Goal: Task Accomplishment & Management: Manage account settings

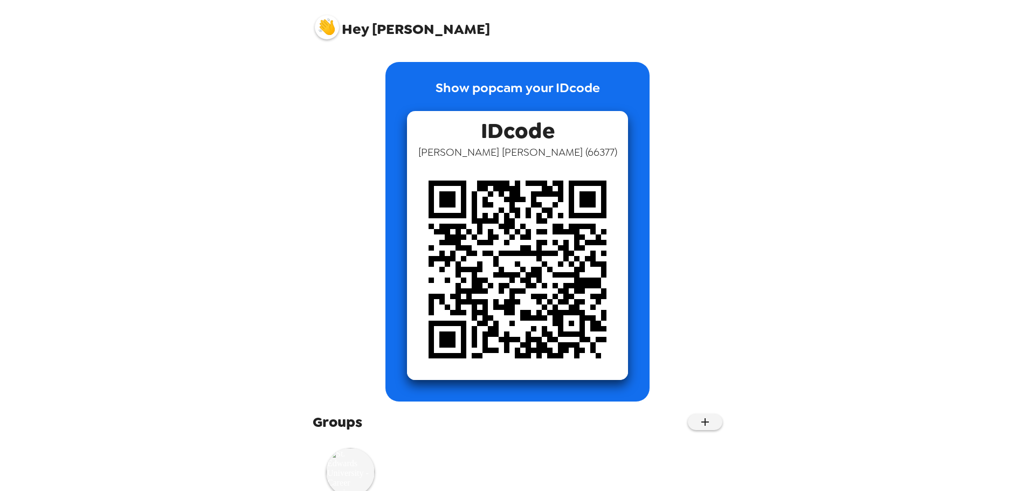
scroll to position [38, 0]
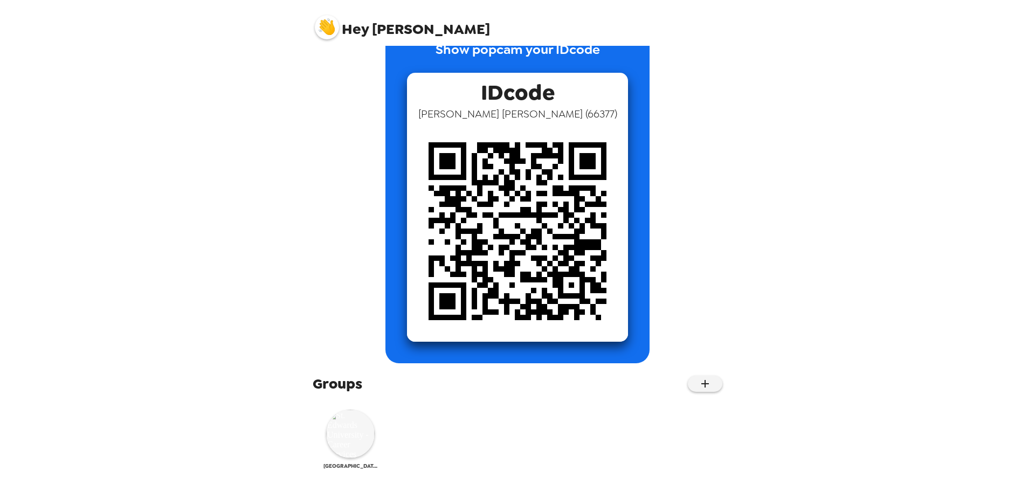
click at [360, 431] on img at bounding box center [350, 434] width 48 height 48
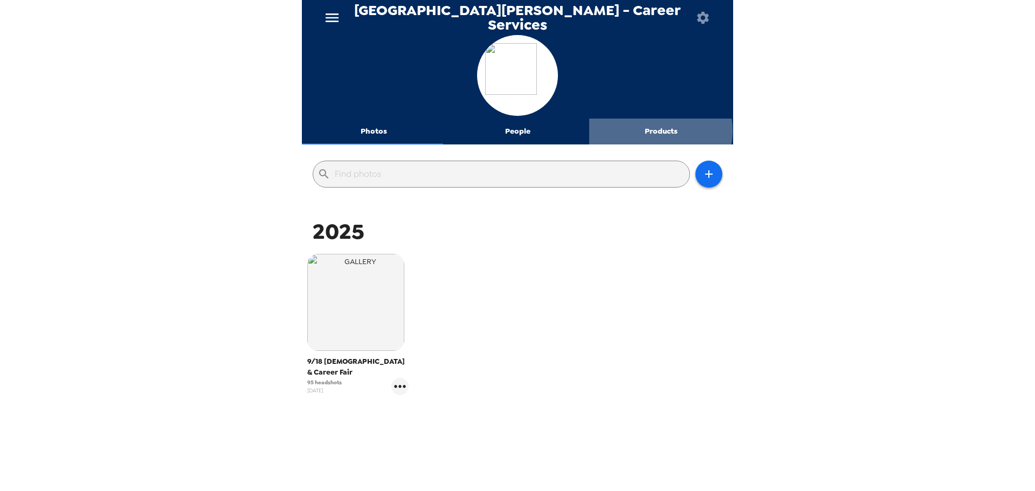
click at [641, 130] on button "Products" at bounding box center [661, 132] width 144 height 26
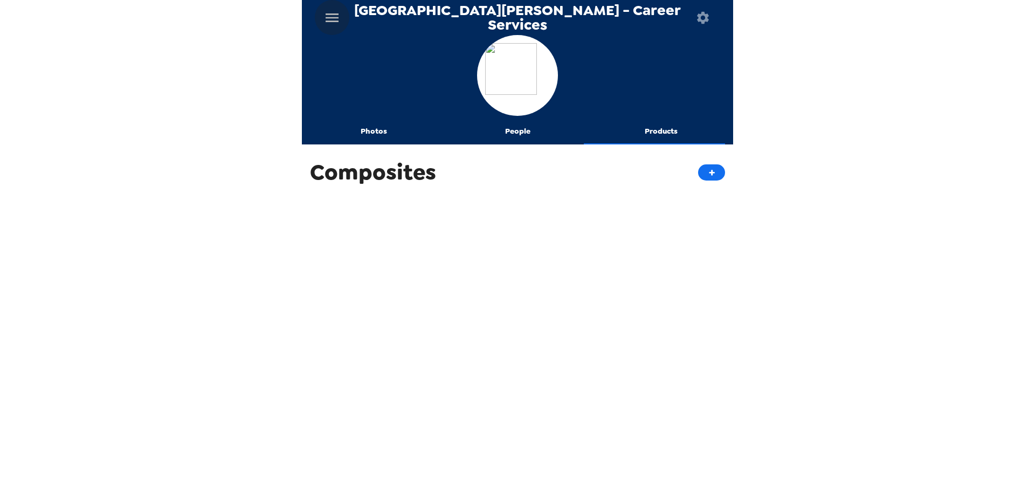
click at [330, 18] on icon "menu" at bounding box center [331, 17] width 17 height 17
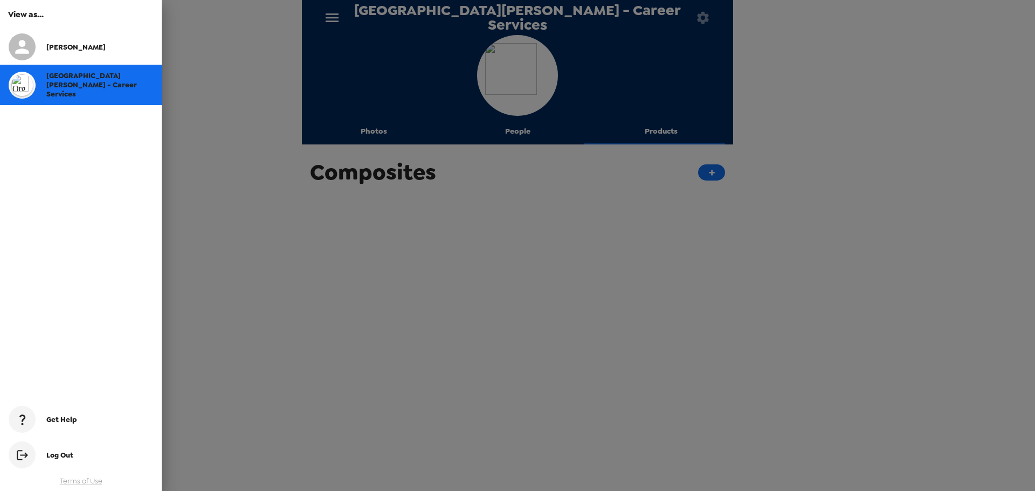
click at [282, 352] on div at bounding box center [517, 245] width 1035 height 491
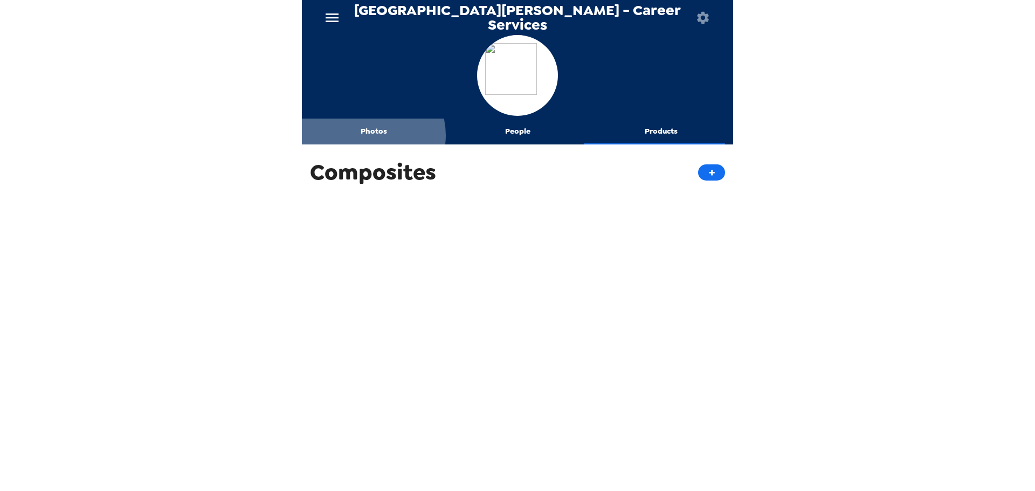
click at [372, 135] on button "Photos" at bounding box center [374, 132] width 144 height 26
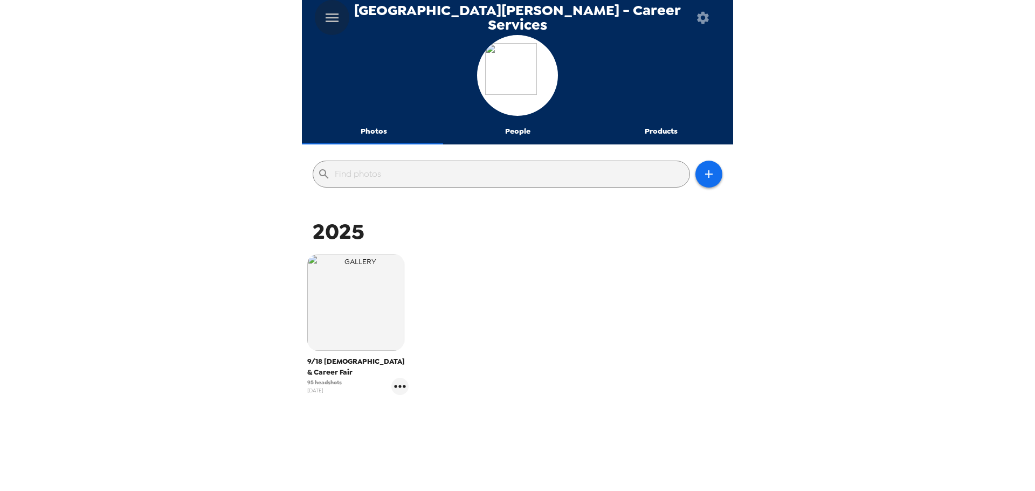
click at [337, 15] on icon "menu" at bounding box center [331, 17] width 17 height 17
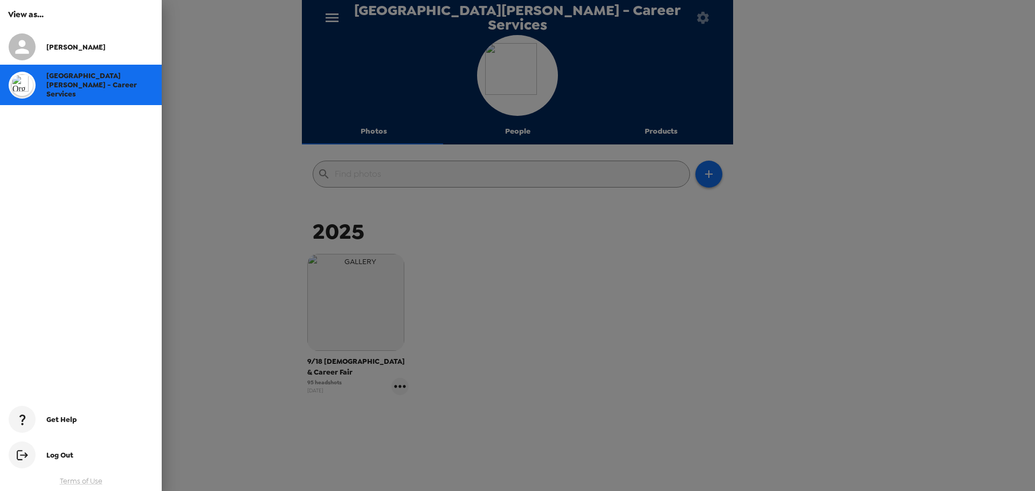
click at [68, 425] on div "Get Help" at bounding box center [81, 419] width 162 height 36
click at [251, 159] on div at bounding box center [517, 245] width 1035 height 491
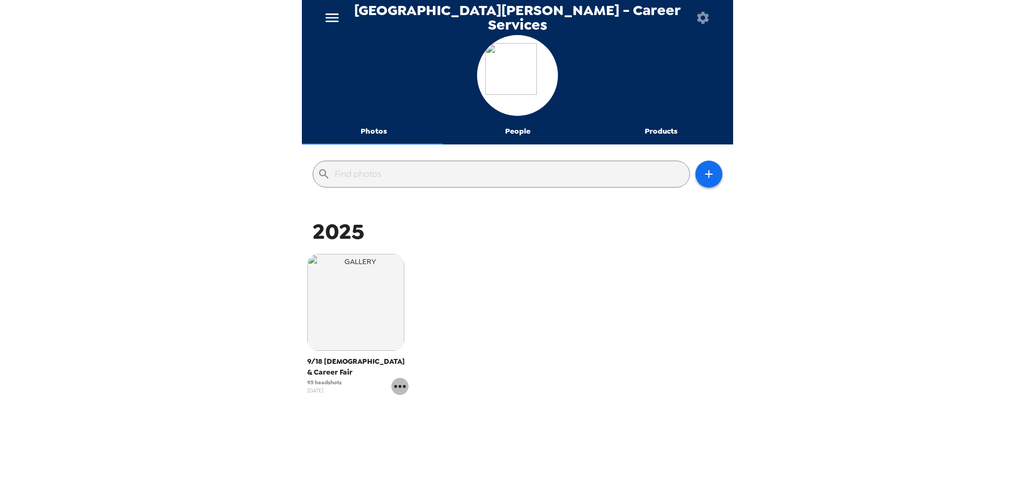
click at [401, 378] on icon "gallery menu" at bounding box center [399, 386] width 17 height 17
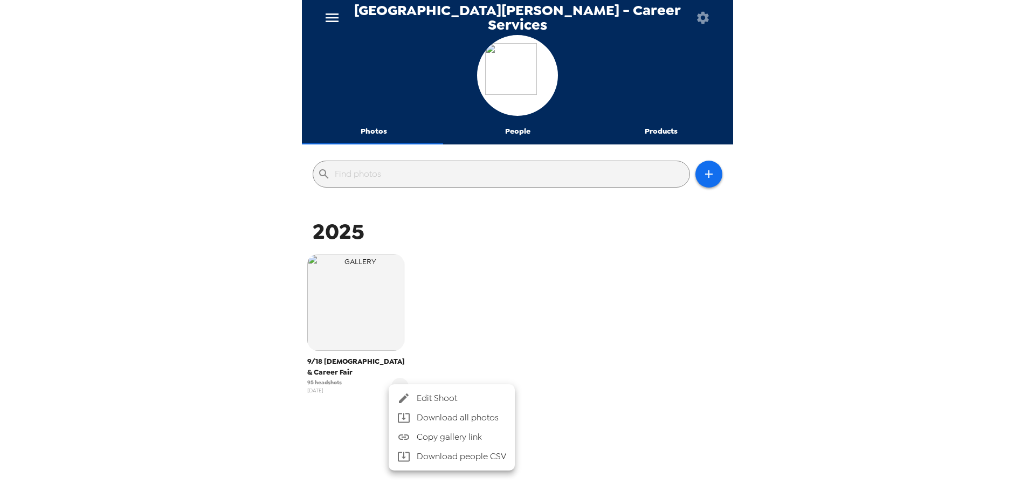
click at [528, 301] on div at bounding box center [517, 245] width 1035 height 491
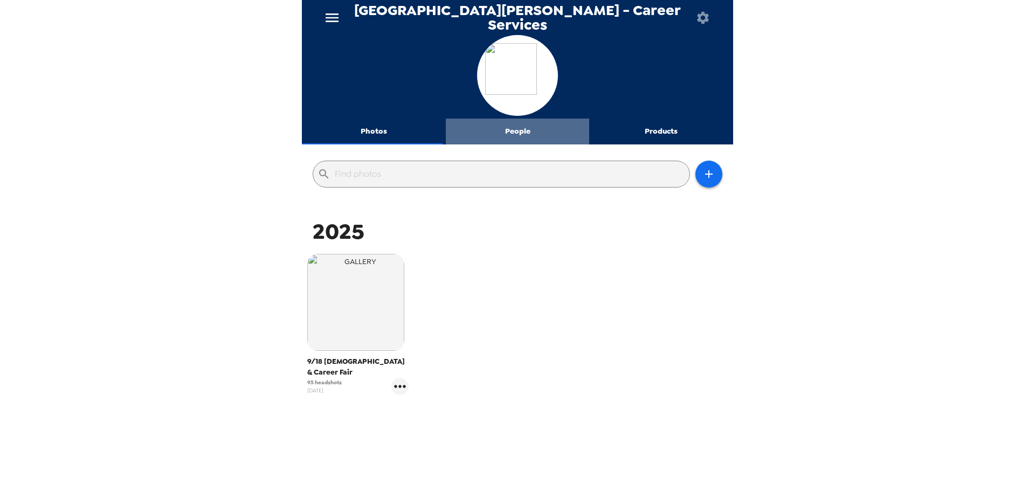
click at [528, 137] on button "People" at bounding box center [518, 132] width 144 height 26
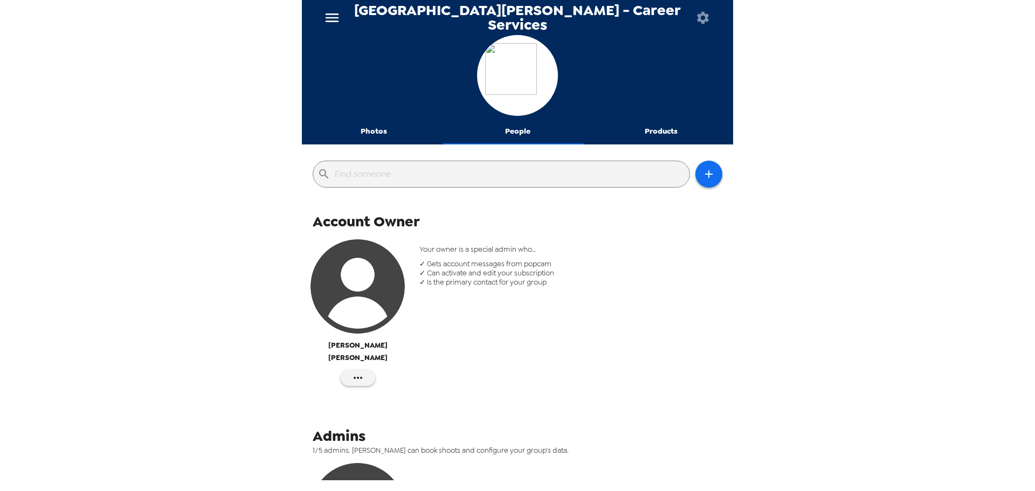
click at [390, 128] on button "Photos" at bounding box center [374, 132] width 144 height 26
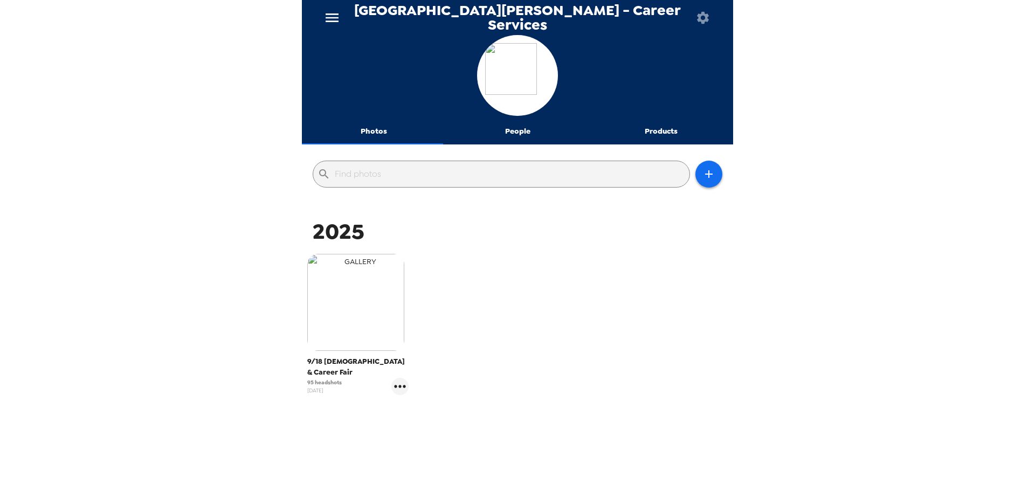
scroll to position [12, 0]
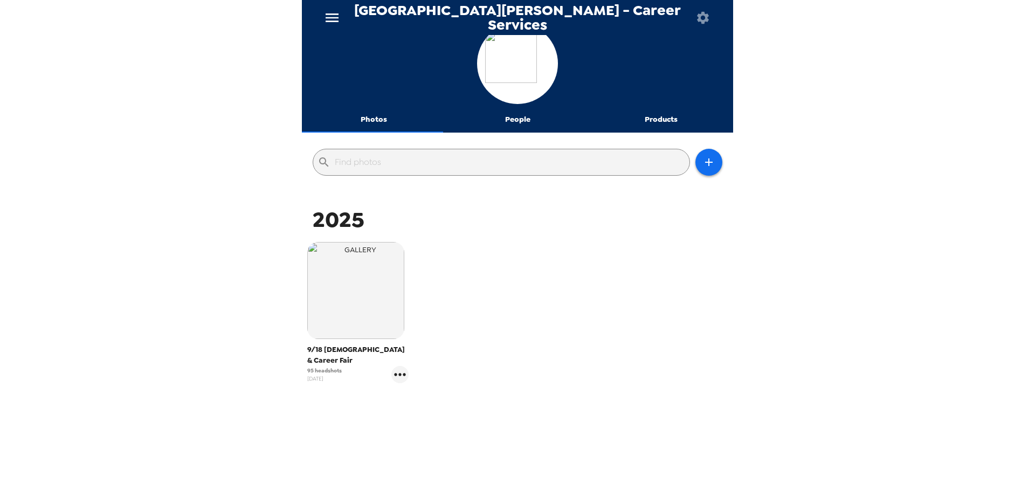
click at [522, 117] on button "People" at bounding box center [518, 120] width 144 height 26
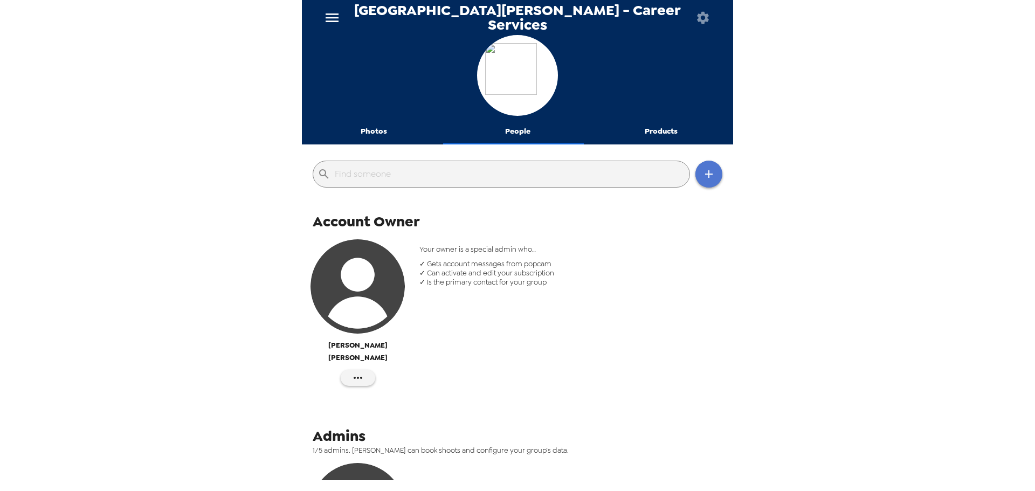
click at [695, 174] on button "button" at bounding box center [708, 174] width 27 height 27
click at [590, 225] on div at bounding box center [517, 245] width 1035 height 491
click at [380, 137] on button "Photos" at bounding box center [374, 132] width 144 height 26
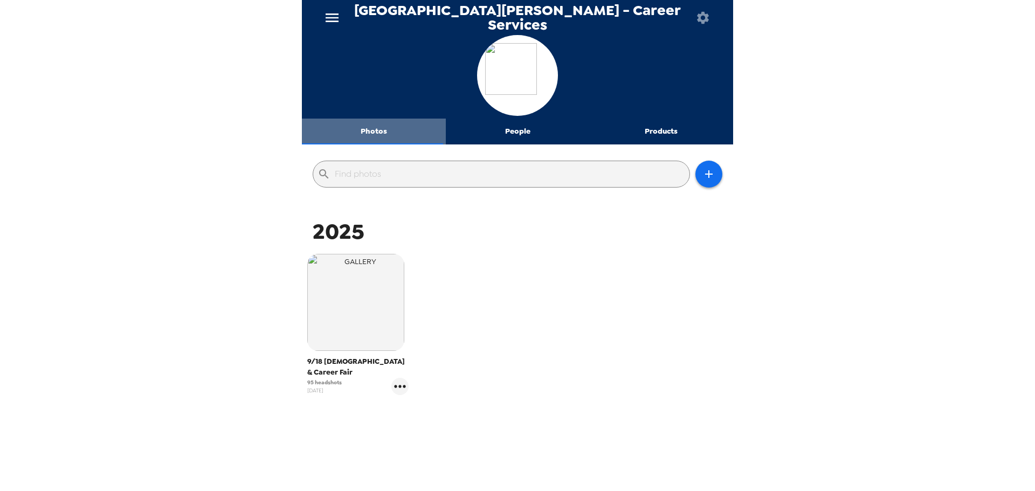
click at [389, 127] on button "Photos" at bounding box center [374, 132] width 144 height 26
click at [705, 174] on icon "button" at bounding box center [709, 174] width 8 height 8
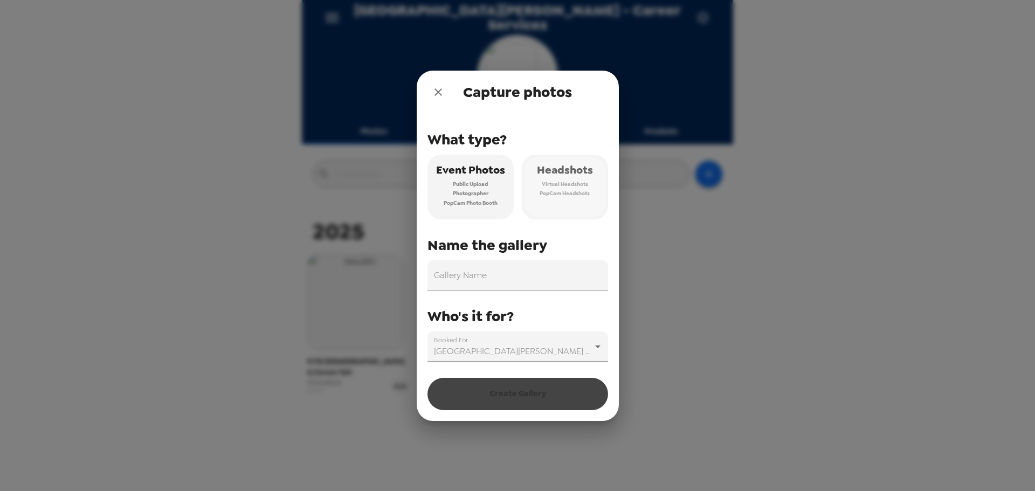
click at [576, 194] on span "PopCam Headshots" at bounding box center [564, 194] width 50 height 10
click at [519, 274] on input "Gallery Name" at bounding box center [517, 275] width 181 height 30
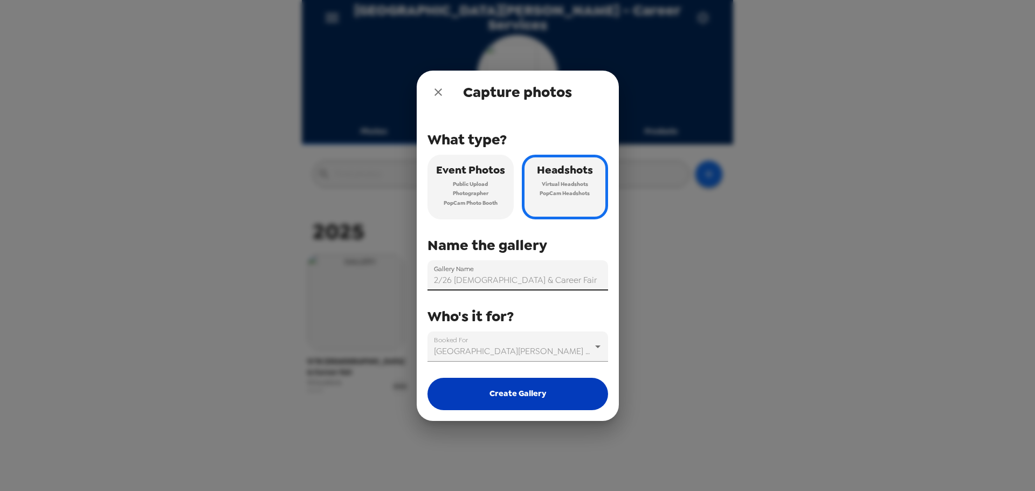
type input "2/26 [DEMOGRAPHIC_DATA] & Career Fair"
click at [540, 394] on button "Create Gallery" at bounding box center [517, 394] width 181 height 32
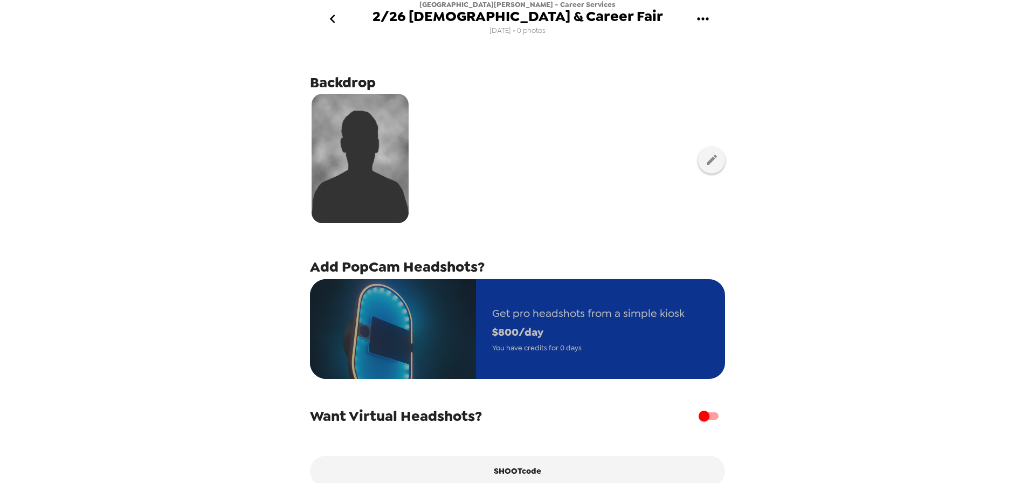
click at [584, 338] on span "$ 800 /day" at bounding box center [588, 332] width 192 height 19
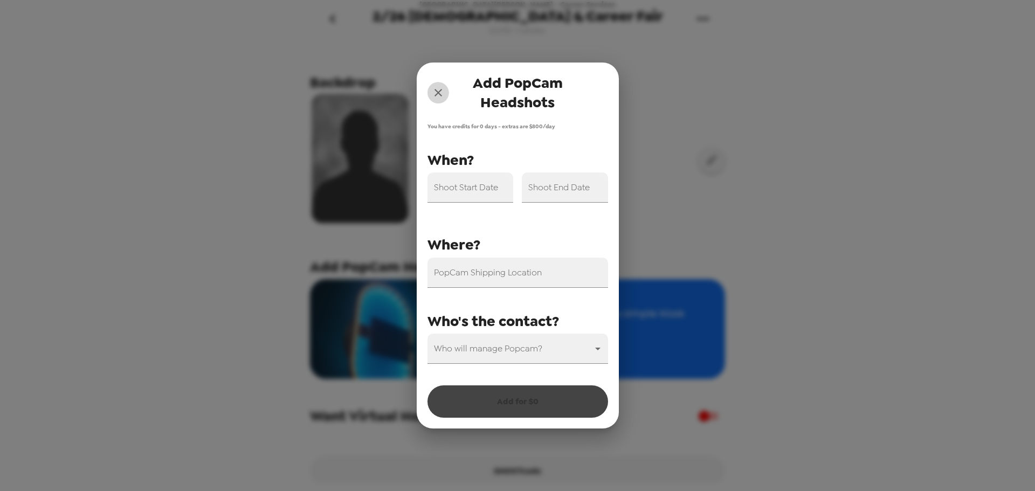
click at [441, 94] on icon "close" at bounding box center [438, 92] width 13 height 13
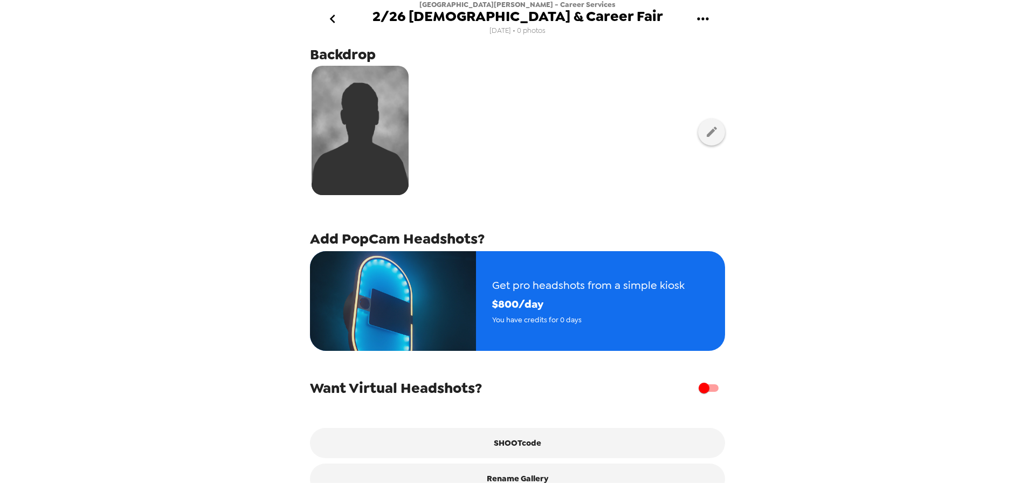
scroll to position [53, 0]
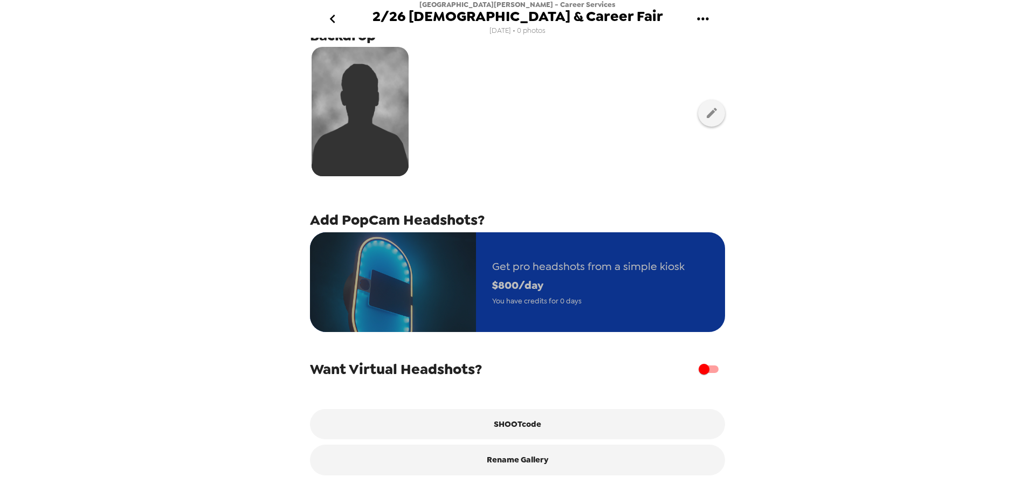
click at [623, 266] on span "Get pro headshots from a simple kiosk" at bounding box center [588, 266] width 192 height 19
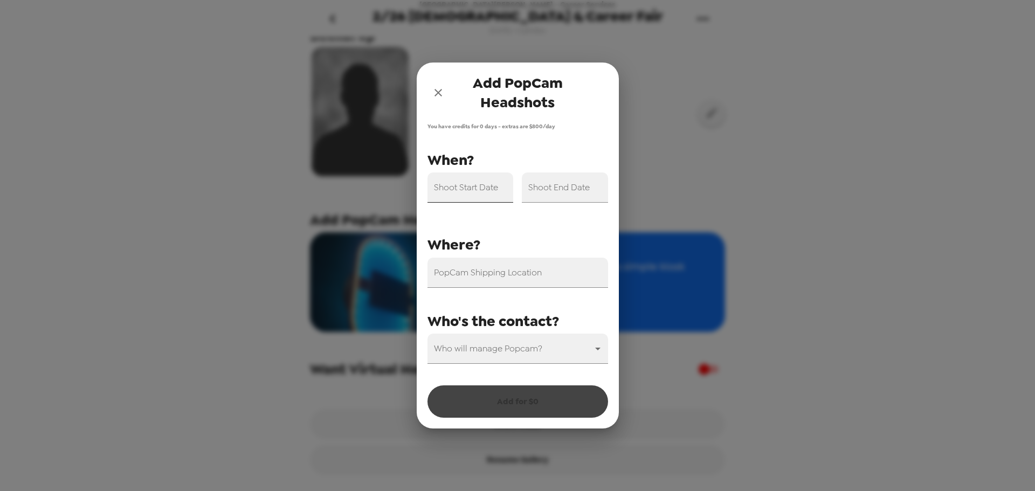
click at [469, 182] on div "Shoot Start Date" at bounding box center [470, 187] width 86 height 30
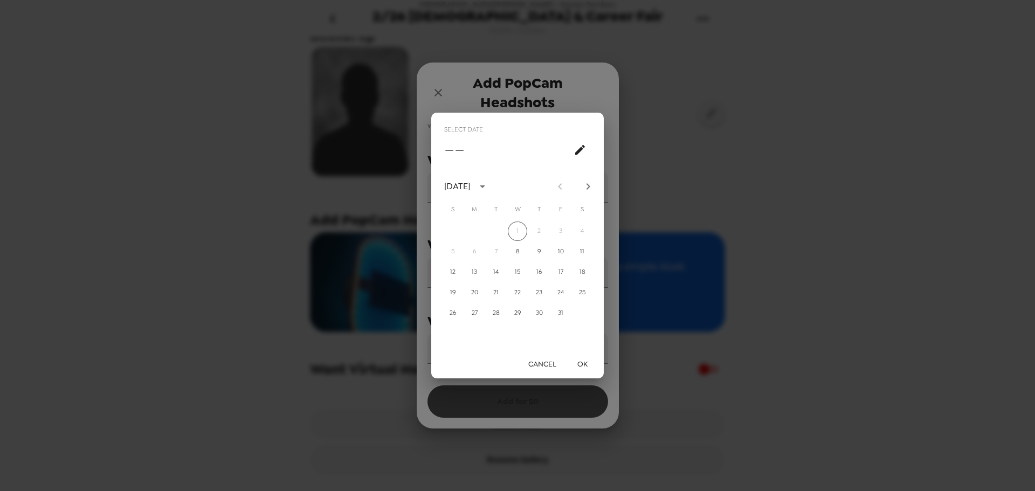
click at [550, 367] on button "Cancel" at bounding box center [542, 364] width 37 height 20
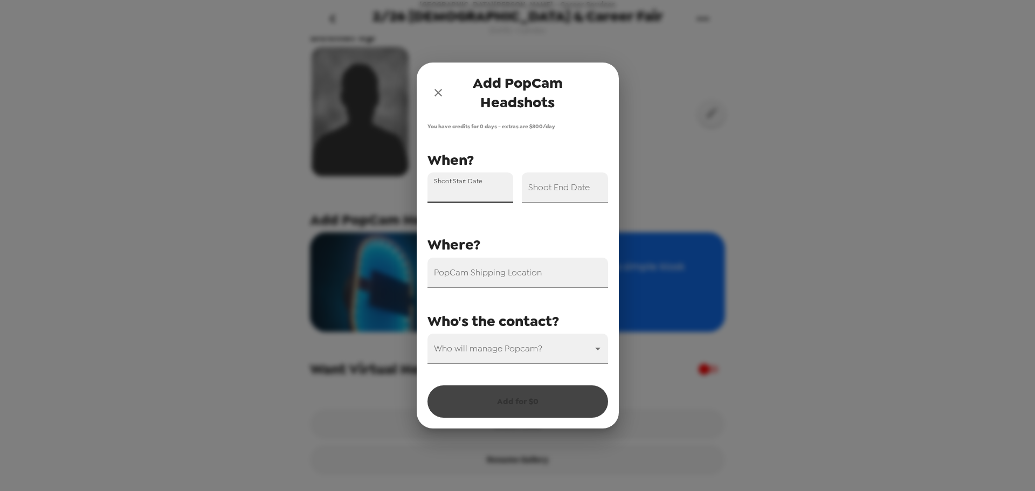
click at [429, 92] on button "close" at bounding box center [438, 93] width 22 height 22
